Goal: Transaction & Acquisition: Book appointment/travel/reservation

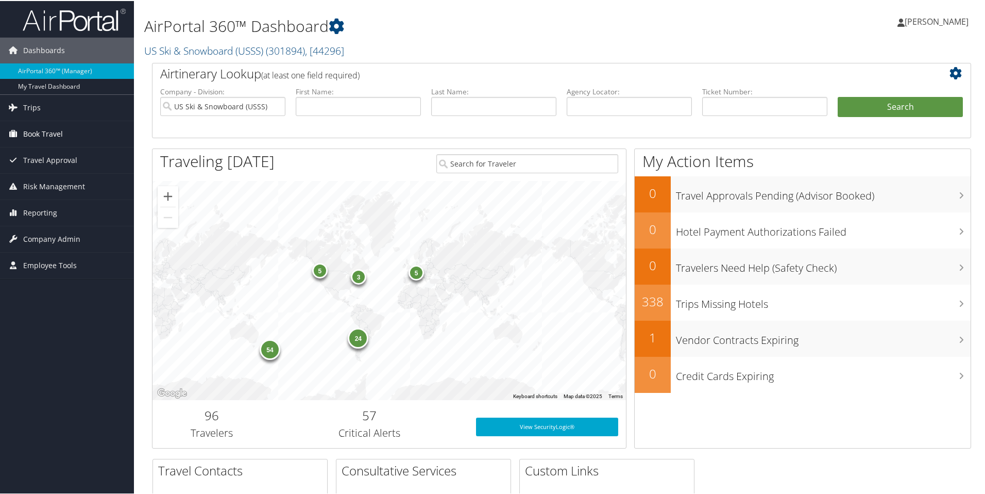
click at [70, 131] on link "Book Travel" at bounding box center [67, 133] width 134 height 26
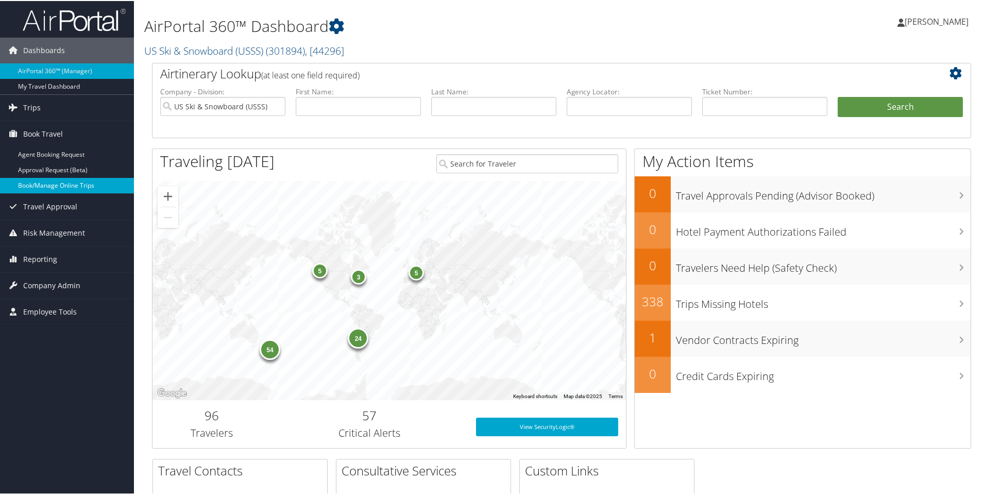
click at [35, 179] on link "Book/Manage Online Trips" at bounding box center [67, 184] width 134 height 15
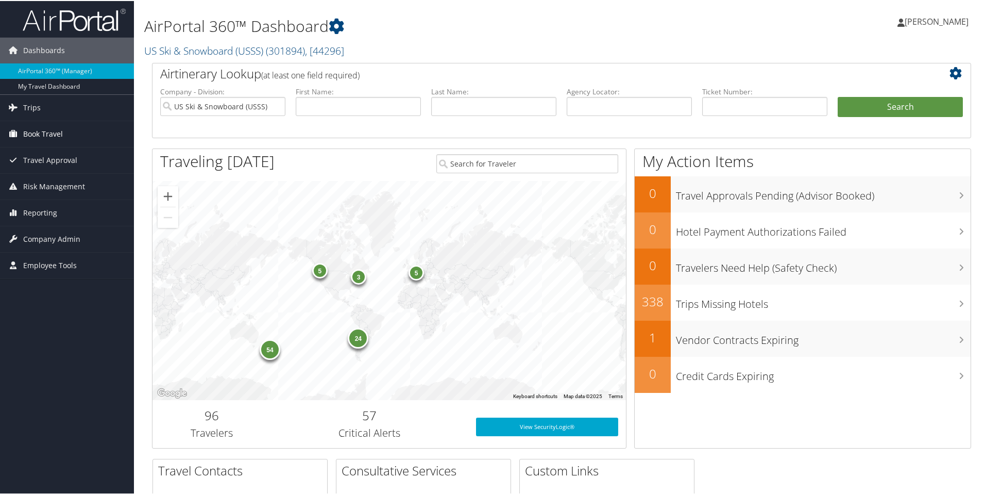
click at [24, 129] on span "Book Travel" at bounding box center [43, 133] width 40 height 26
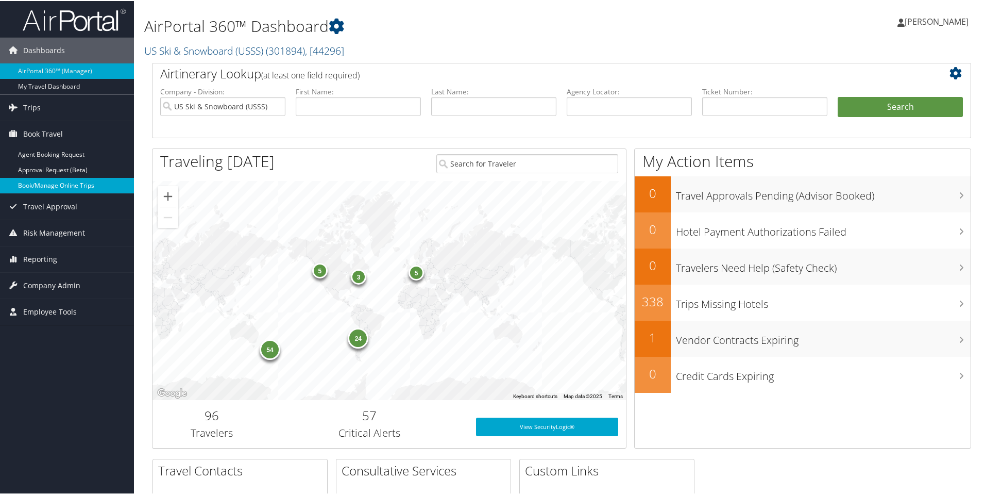
click at [40, 189] on link "Book/Manage Online Trips" at bounding box center [67, 184] width 134 height 15
